Goal: Information Seeking & Learning: Learn about a topic

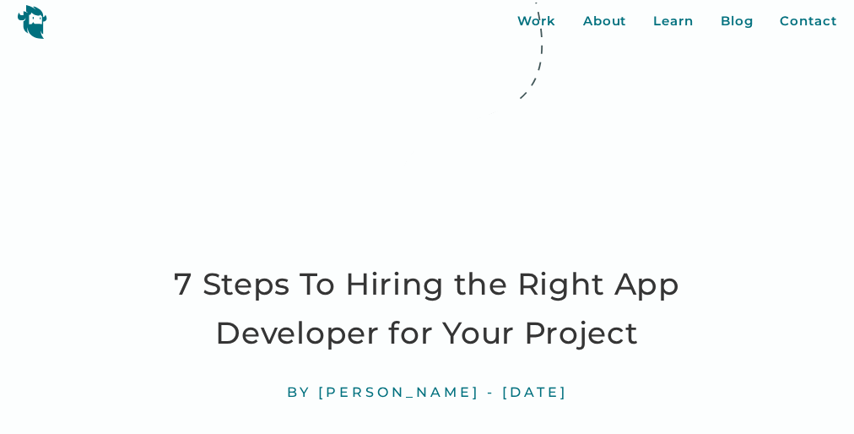
click at [427, 238] on icon at bounding box center [426, 129] width 253 height 253
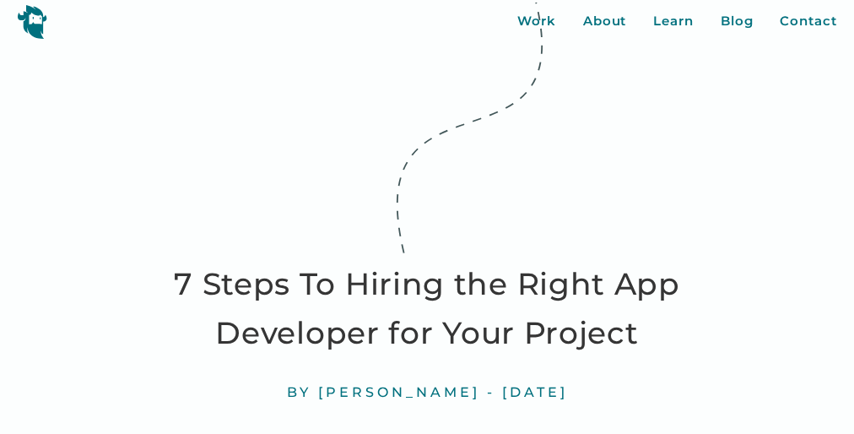
click at [427, 238] on icon at bounding box center [426, 129] width 253 height 253
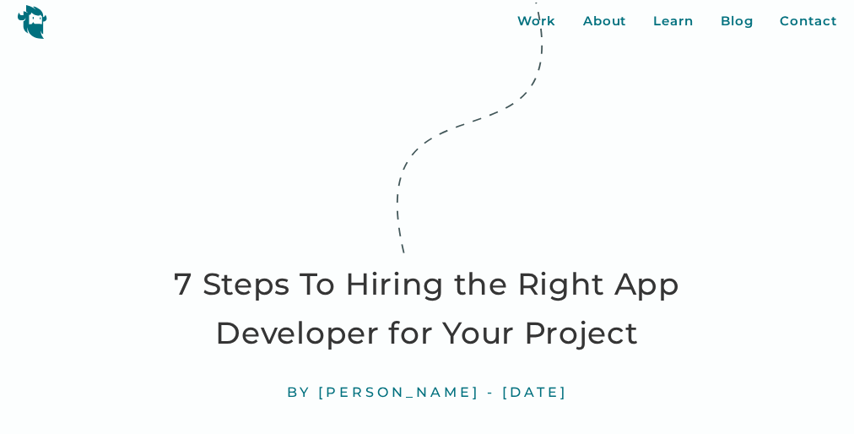
click at [427, 238] on icon at bounding box center [426, 129] width 253 height 253
